Goal: Obtain resource: Download file/media

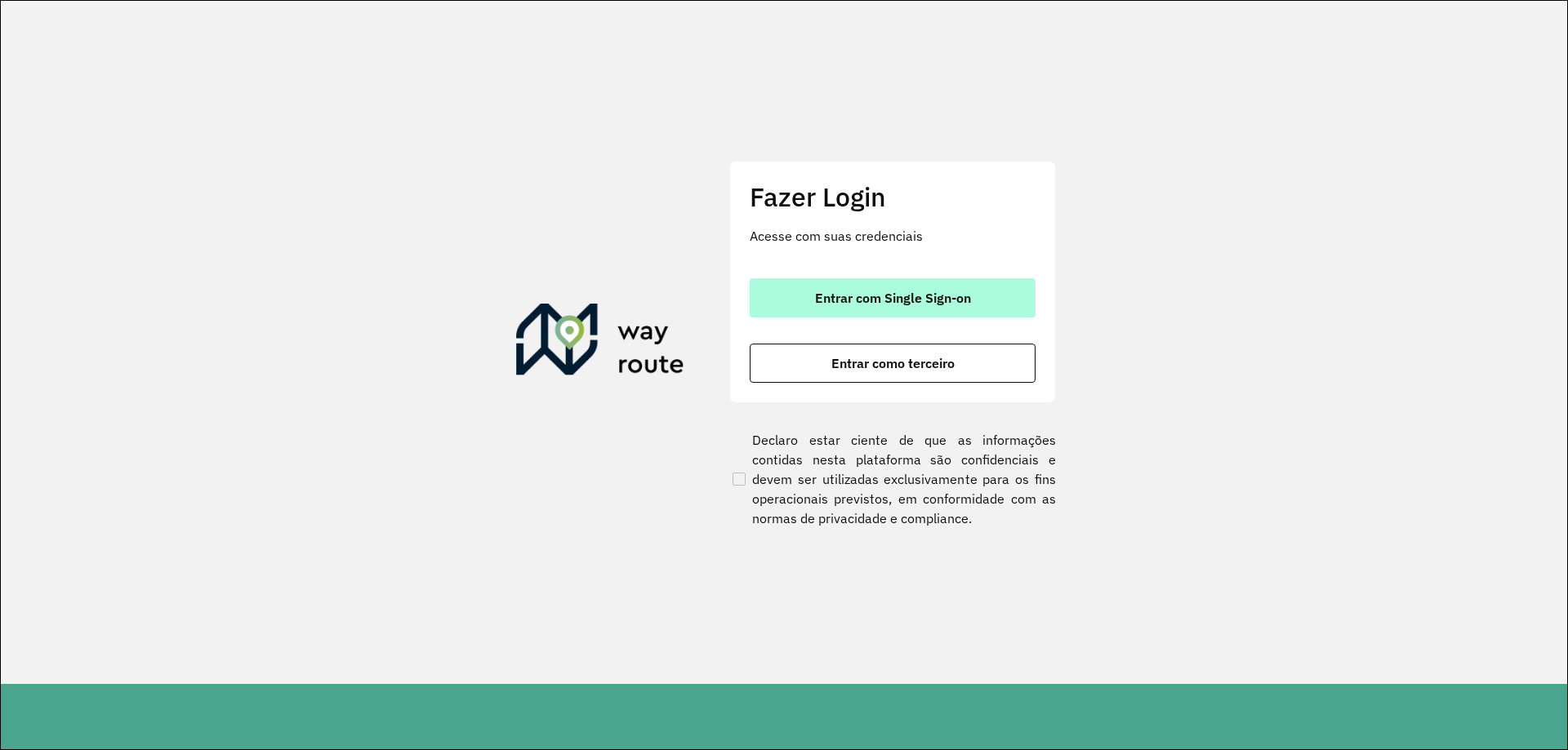
click at [888, 294] on span "Entrar com Single Sign-on" at bounding box center [893, 297] width 156 height 13
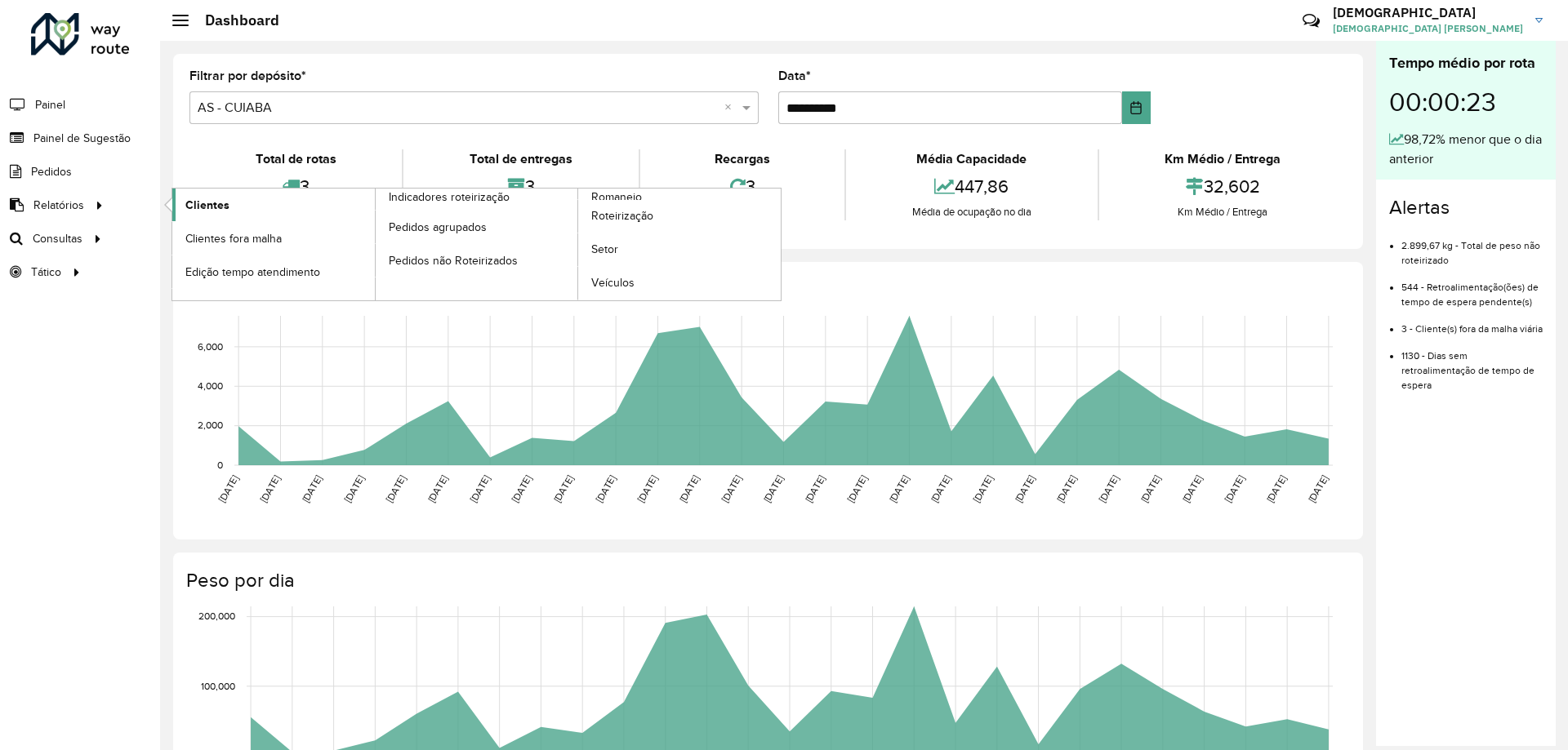
click at [213, 198] on span "Clientes" at bounding box center [208, 205] width 44 height 17
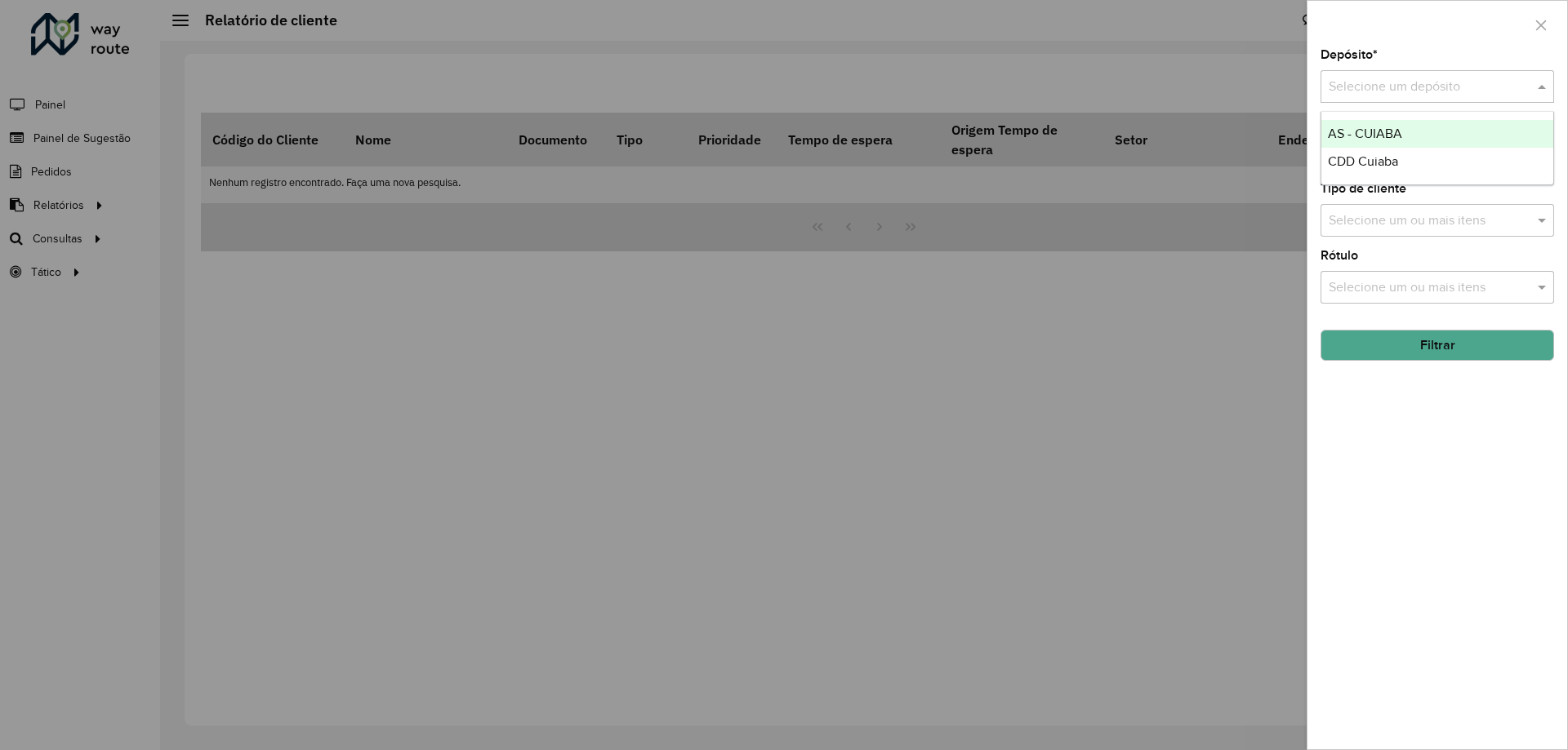
click at [1460, 92] on input "text" at bounding box center [1421, 87] width 185 height 20
click at [1357, 171] on div "CDD Cuiaba" at bounding box center [1437, 161] width 232 height 28
click at [1383, 161] on input "text" at bounding box center [1429, 154] width 209 height 20
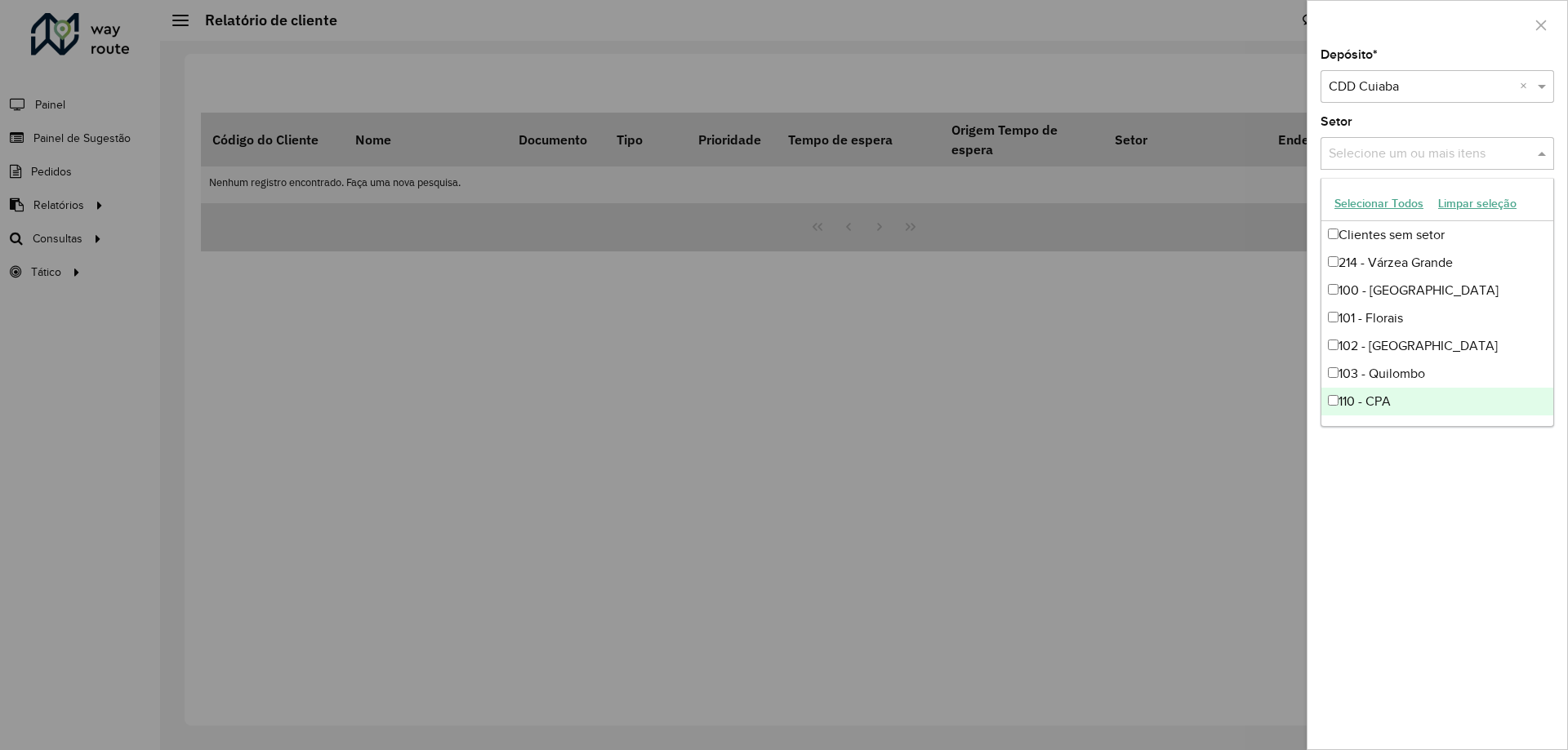
drag, startPoint x: 1458, startPoint y: 644, endPoint x: 1458, endPoint y: 634, distance: 10.0
click at [1458, 636] on div "Depósito * Selecione um depósito × CDD Cuiaba × Setor Selecione um ou mais iten…" at bounding box center [1437, 399] width 260 height 700
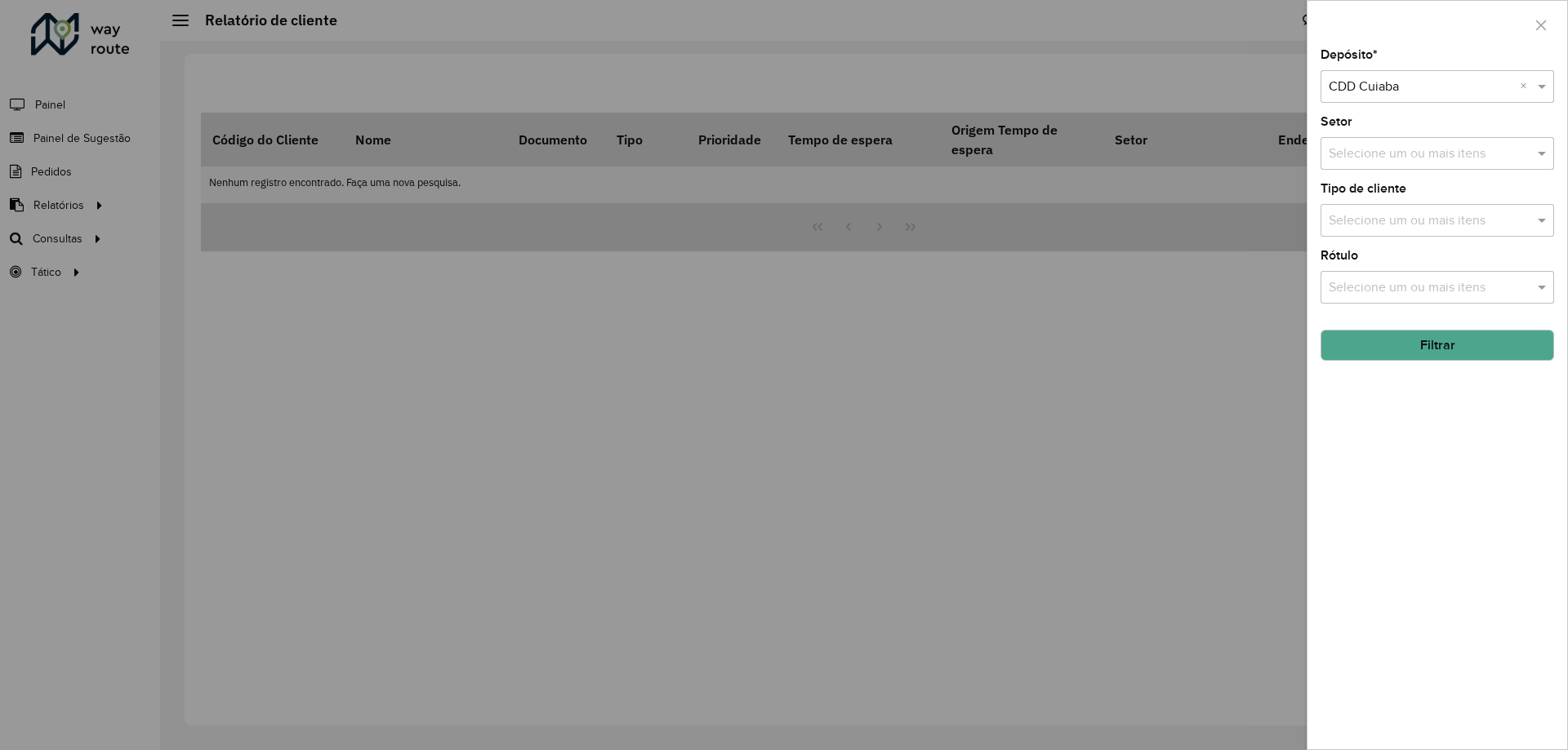
click at [1418, 343] on button "Filtrar" at bounding box center [1437, 345] width 233 height 31
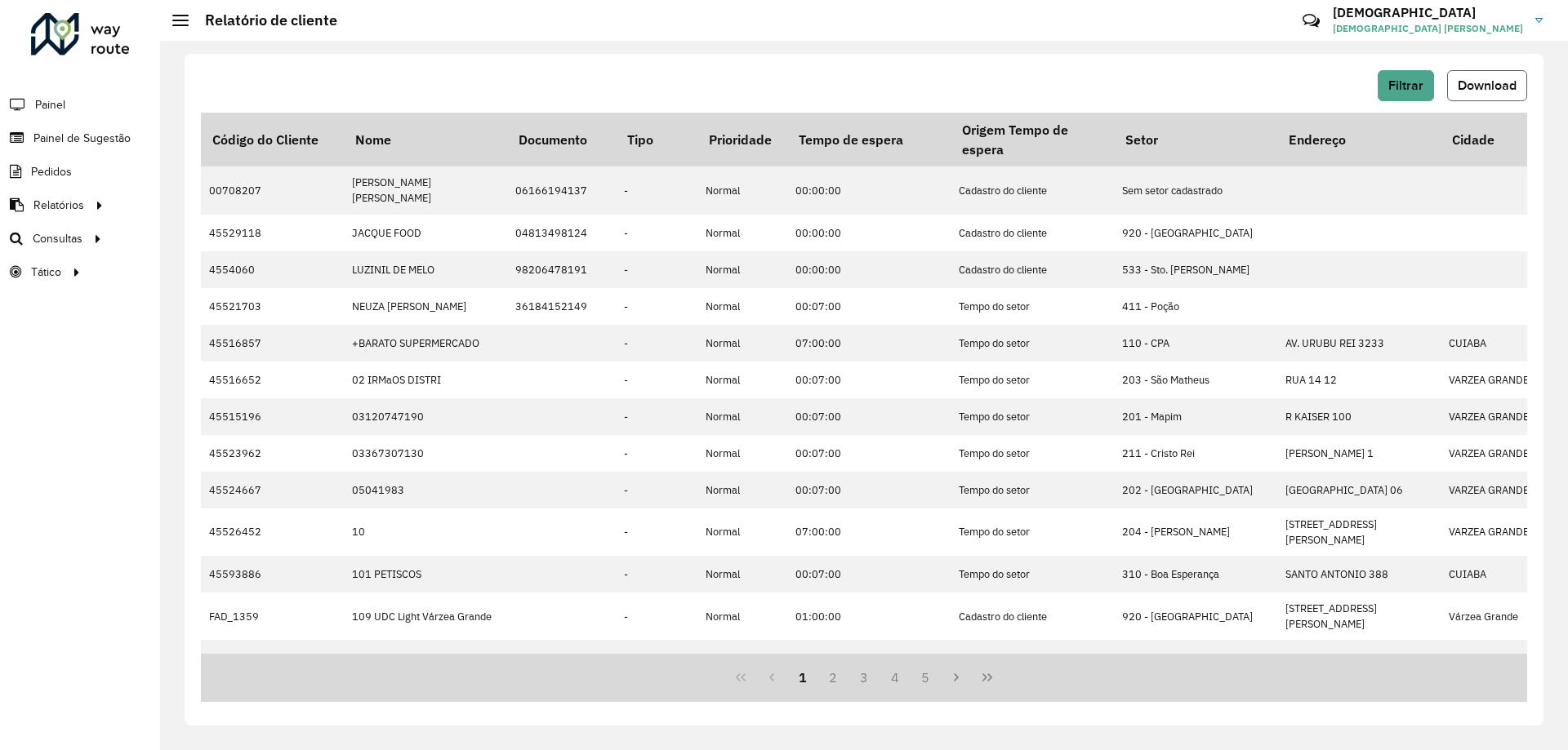
drag, startPoint x: 1491, startPoint y: 91, endPoint x: 1502, endPoint y: 102, distance: 15.6
click at [1492, 92] on button "Download" at bounding box center [1488, 85] width 80 height 31
click at [1424, 78] on button "Filtrar" at bounding box center [1407, 85] width 56 height 31
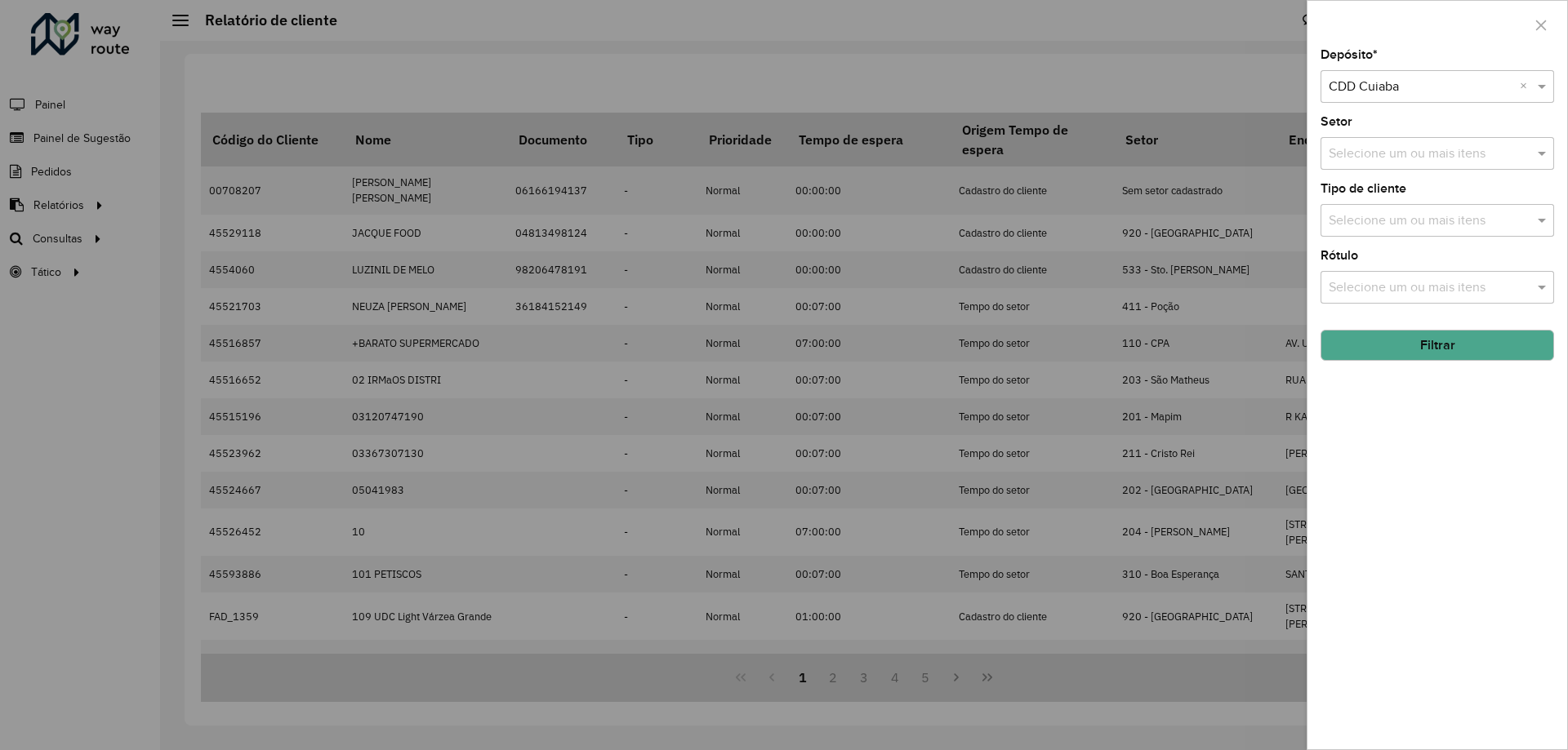
click at [1416, 359] on button "Filtrar" at bounding box center [1437, 345] width 233 height 31
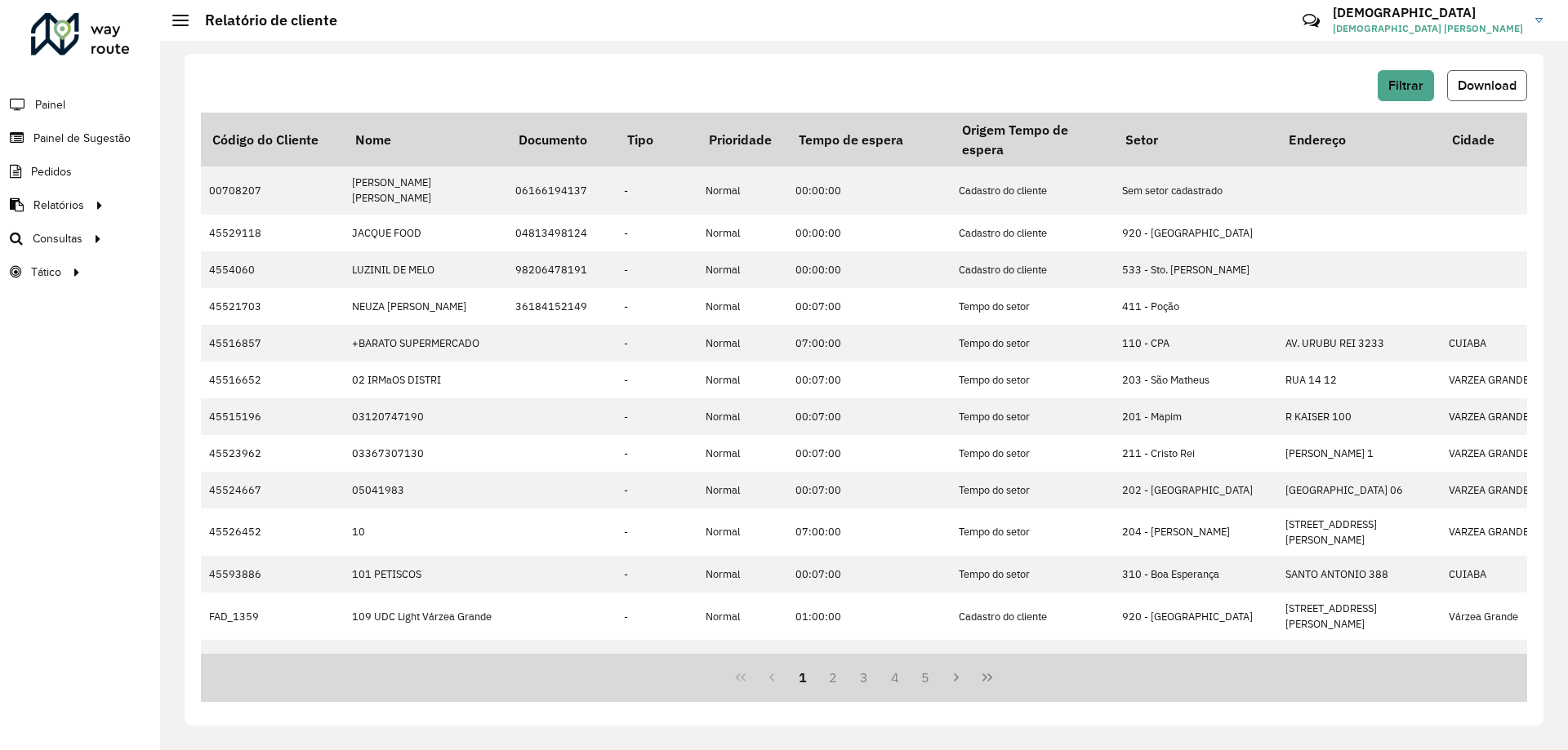
click at [1489, 73] on button "Download" at bounding box center [1488, 85] width 80 height 31
